Goal: Task Accomplishment & Management: Manage account settings

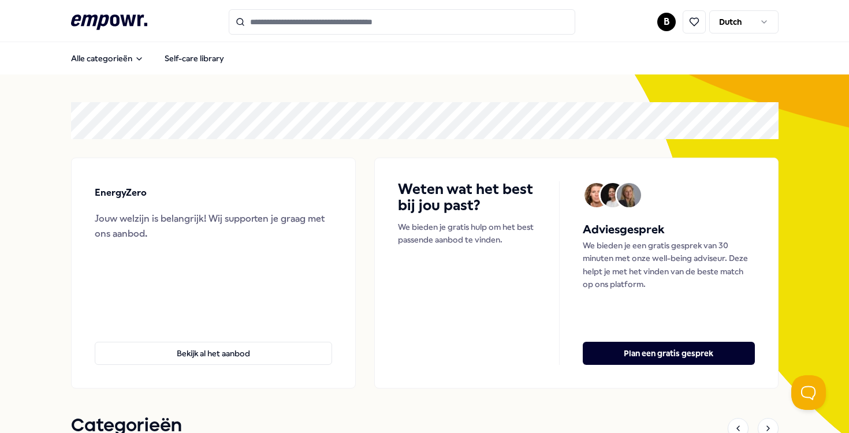
click at [661, 19] on html ".empowr-logo_svg__cls-1{fill:#03032f} B Dutch Alle categorieën Self-care librar…" at bounding box center [424, 216] width 849 height 433
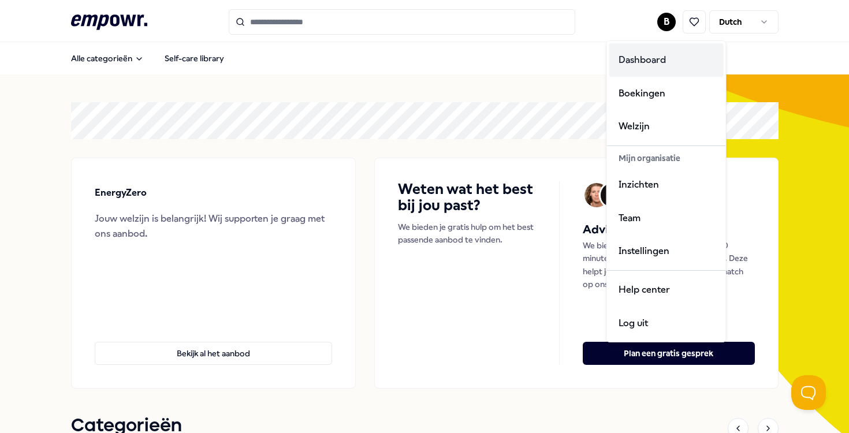
click at [651, 74] on div "Dashboard" at bounding box center [666, 59] width 114 height 33
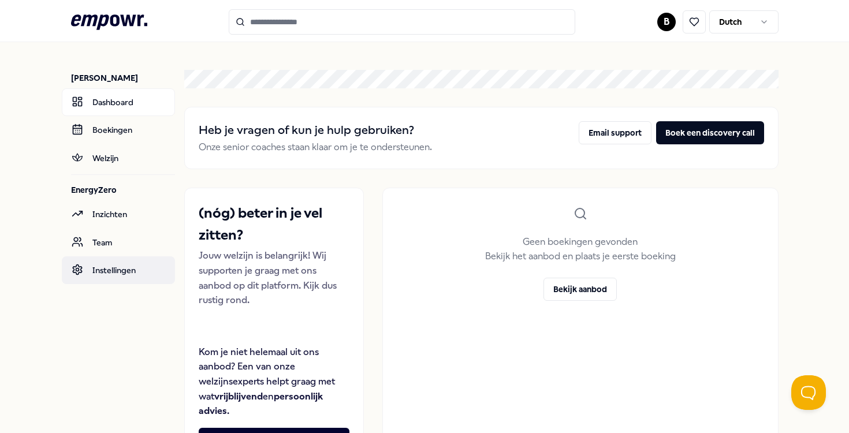
click at [121, 267] on link "Instellingen" at bounding box center [118, 270] width 113 height 28
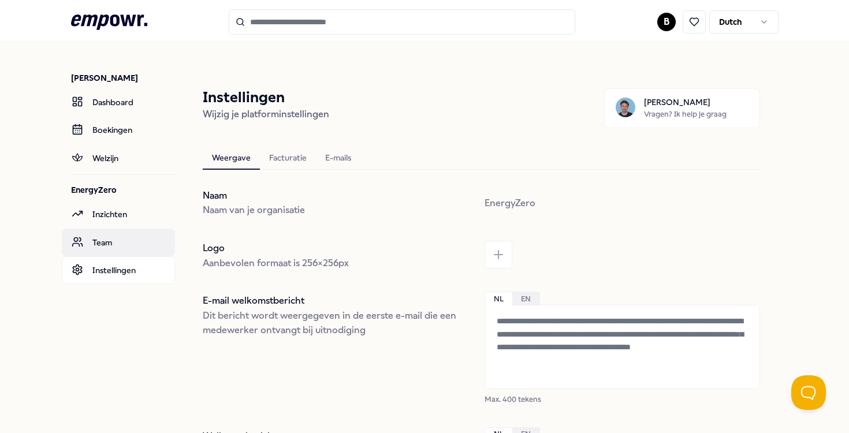
click at [121, 244] on link "Team" at bounding box center [118, 243] width 113 height 28
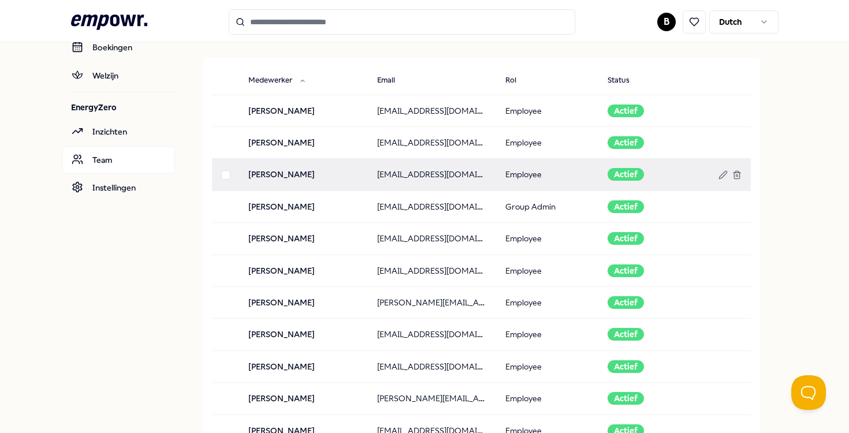
scroll to position [87, 0]
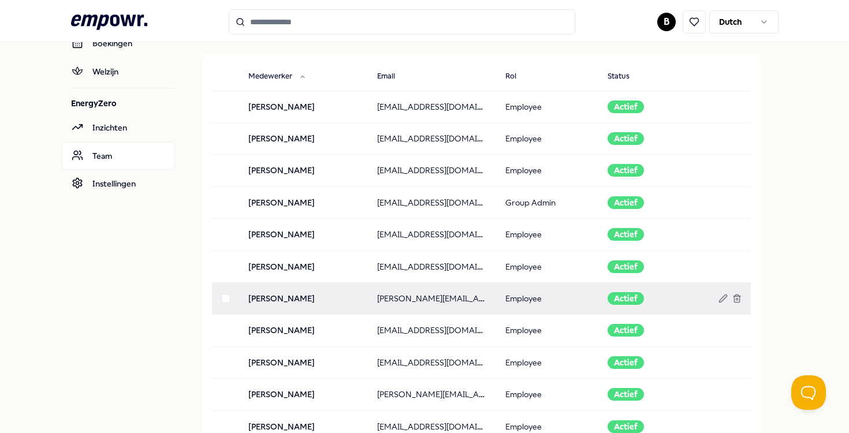
click at [225, 300] on button "button" at bounding box center [225, 298] width 9 height 9
click at [736, 298] on icon at bounding box center [736, 298] width 9 height 9
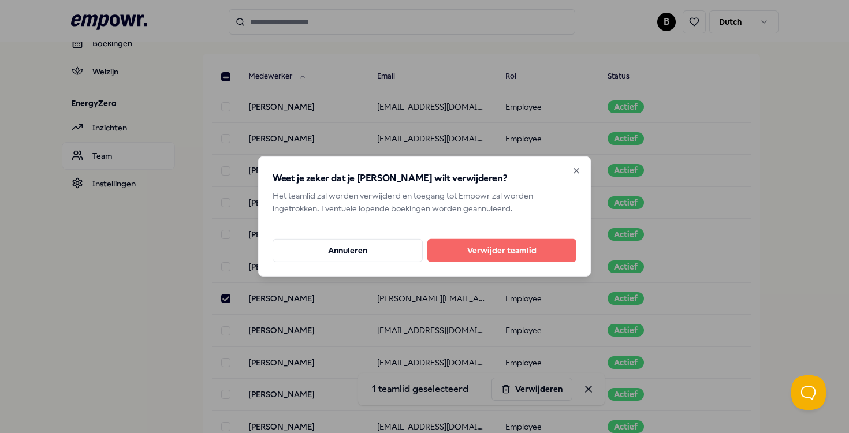
click at [496, 251] on button "Verwijder teamlid" at bounding box center [501, 250] width 149 height 23
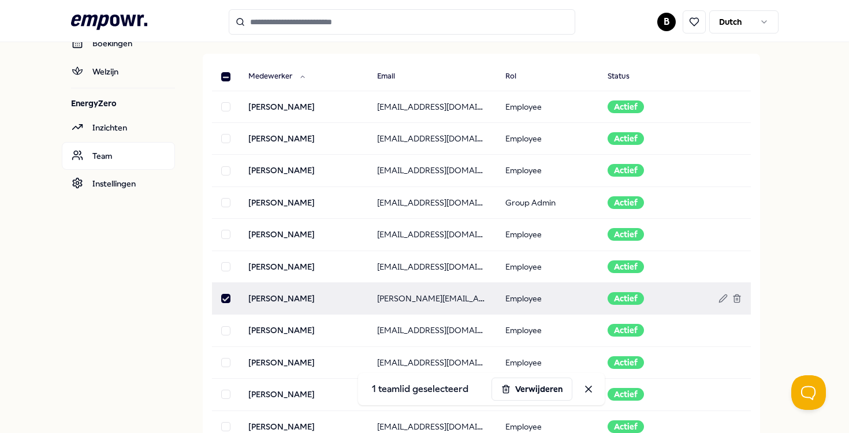
click at [228, 298] on button "button" at bounding box center [225, 298] width 9 height 9
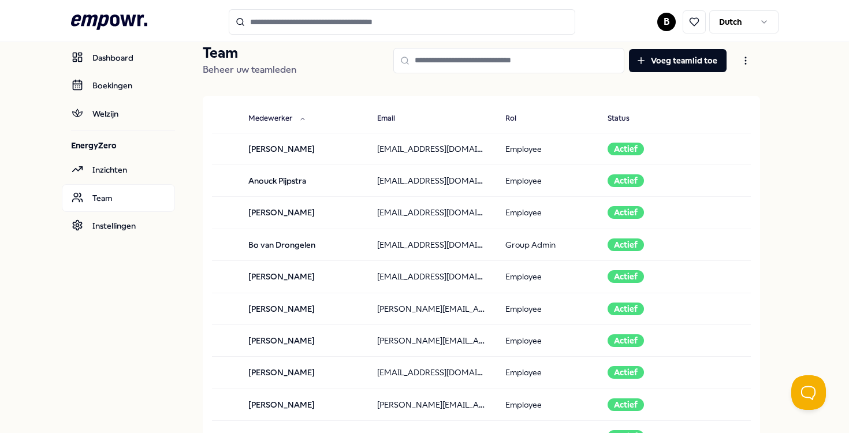
scroll to position [46, 0]
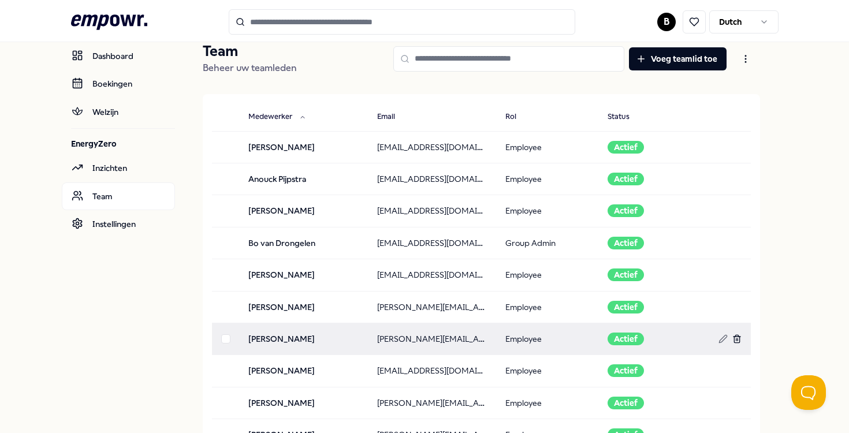
click at [734, 338] on icon at bounding box center [736, 338] width 9 height 9
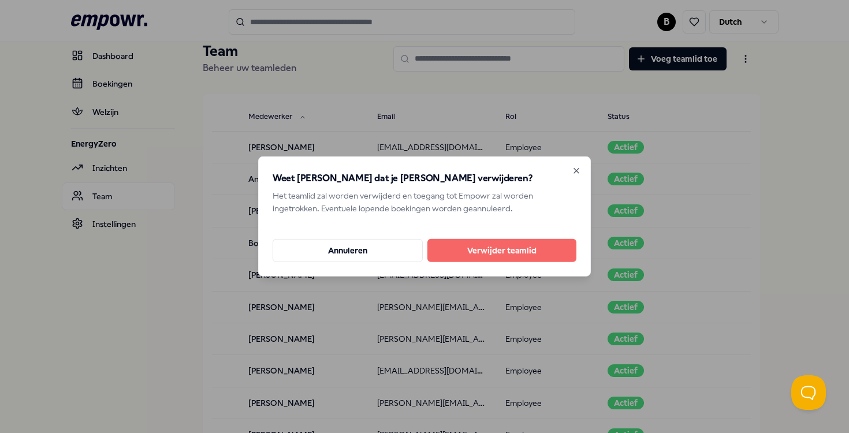
click at [509, 254] on button "Verwijder teamlid" at bounding box center [501, 250] width 149 height 23
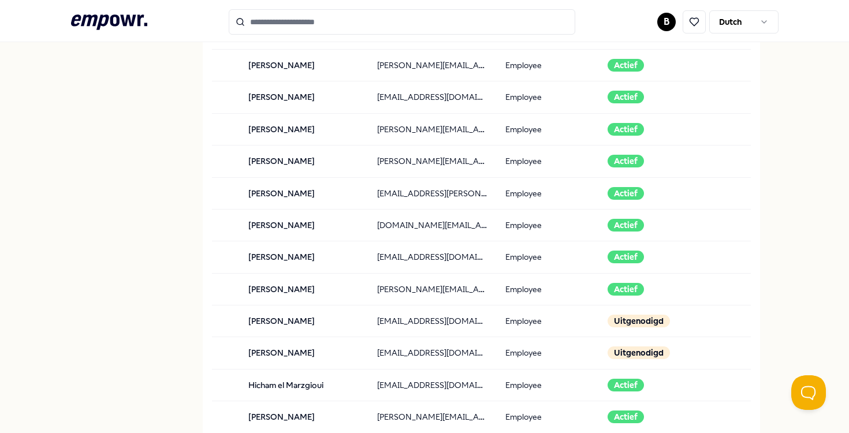
scroll to position [363, 0]
